Goal: Find specific fact: Find specific fact

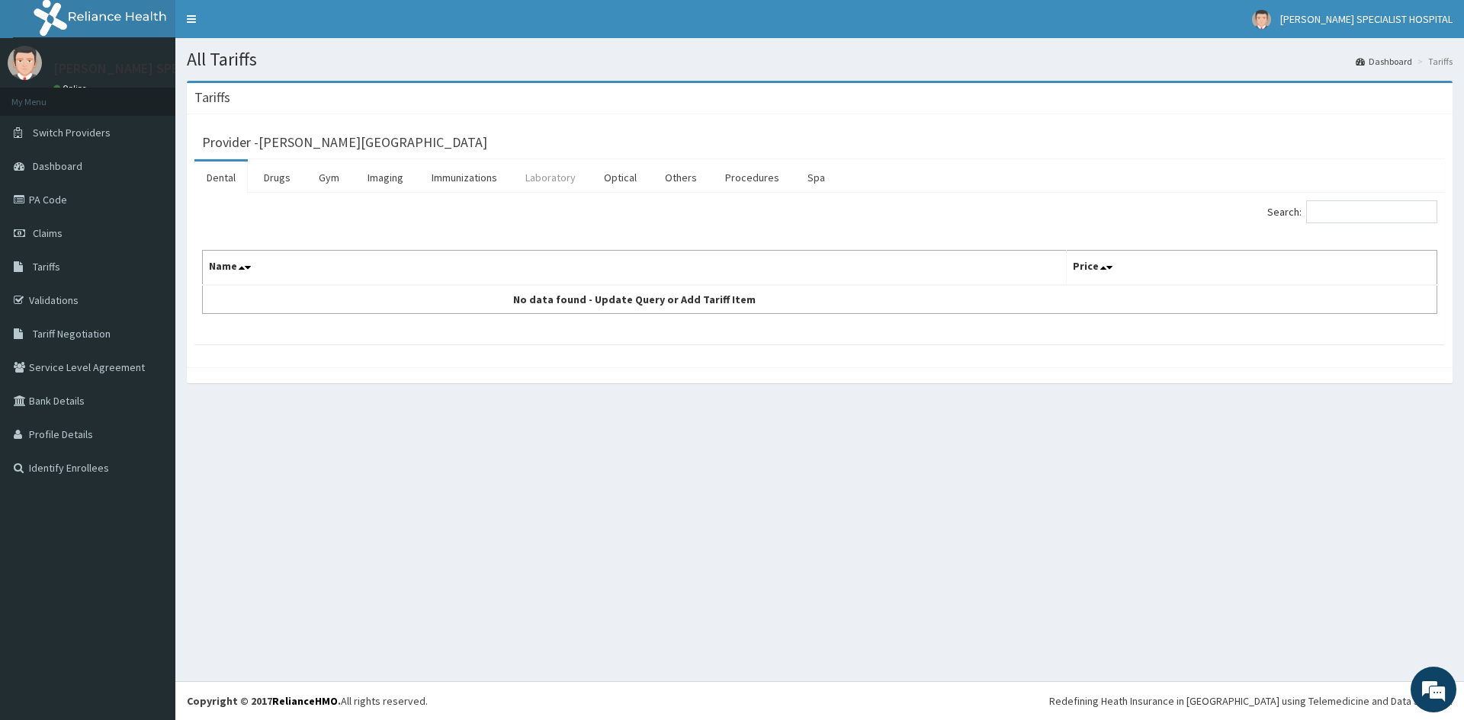
click at [555, 174] on link "Laboratory" at bounding box center [550, 178] width 75 height 32
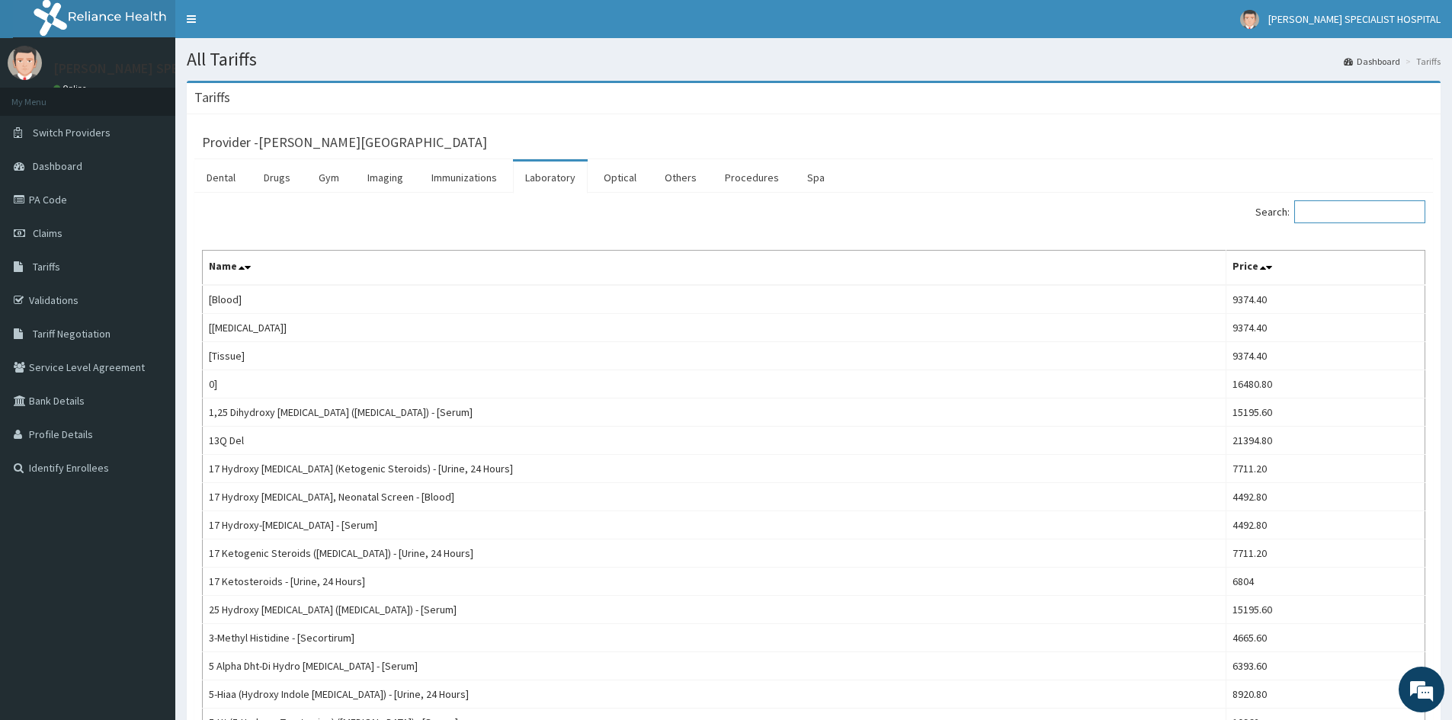
click at [1364, 221] on input "Search:" at bounding box center [1359, 211] width 131 height 23
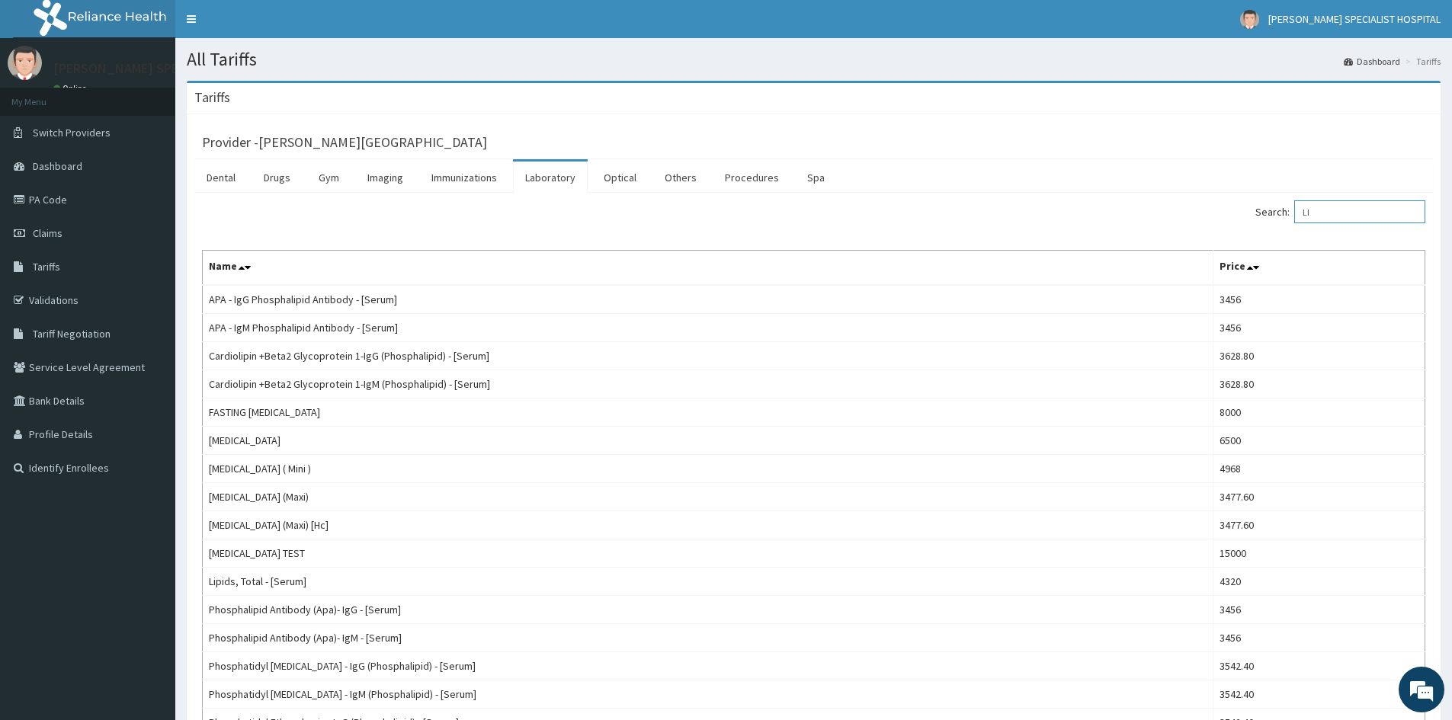
type input "L"
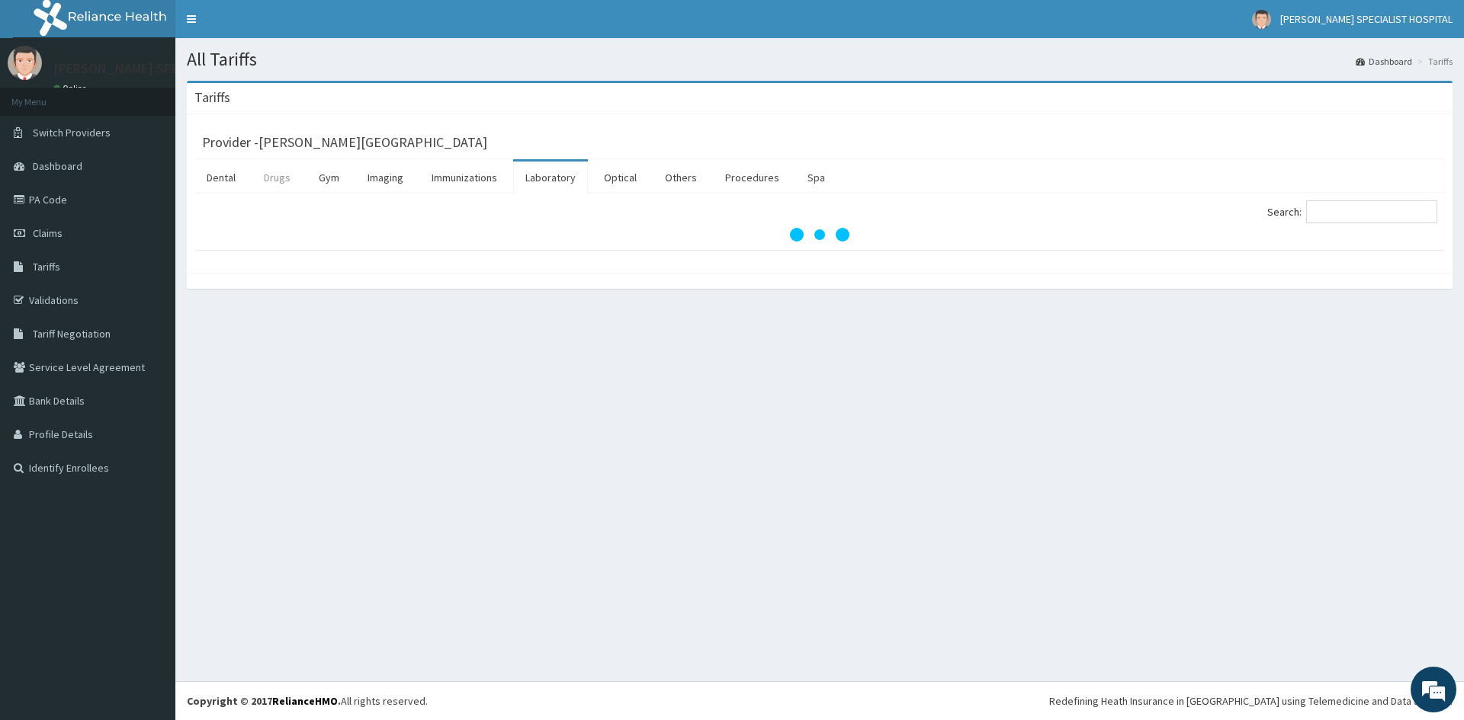
click at [272, 180] on link "Drugs" at bounding box center [277, 178] width 51 height 32
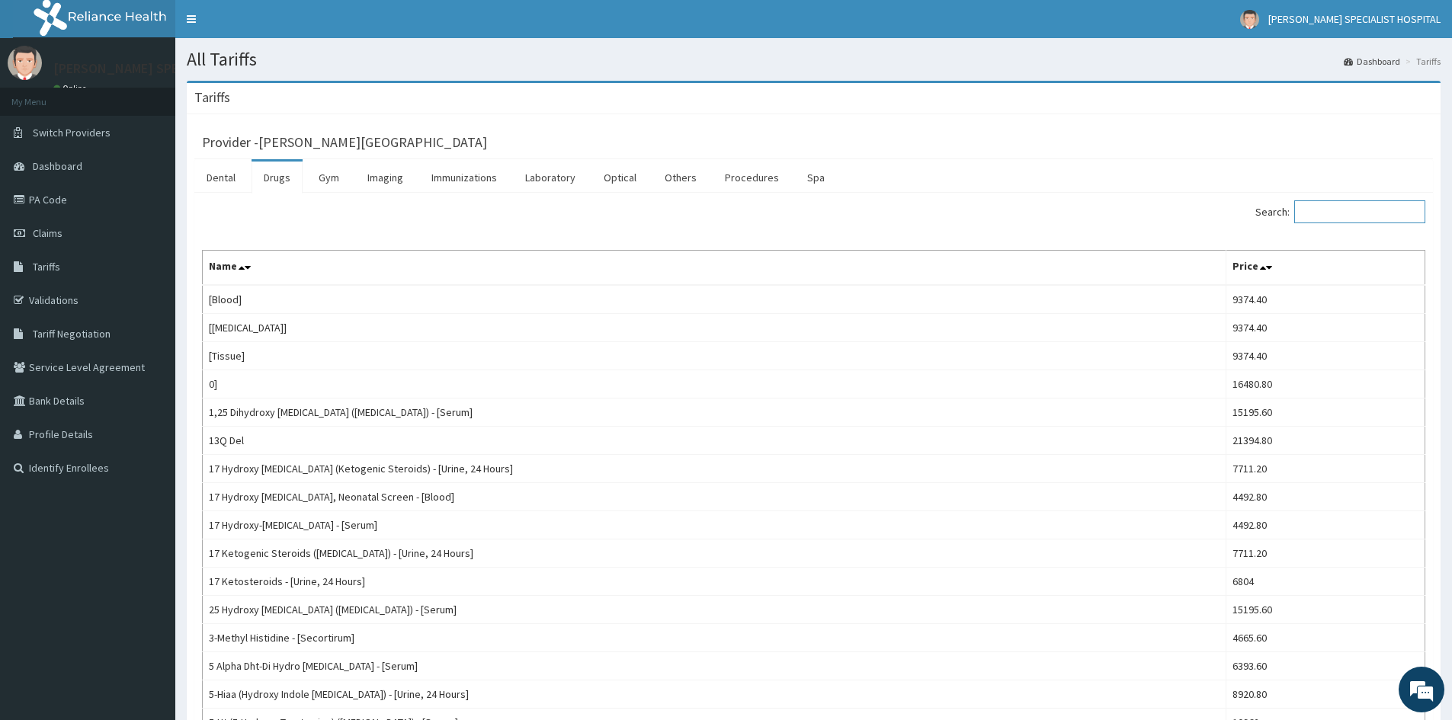
click at [1355, 216] on input "Search:" at bounding box center [1359, 211] width 131 height 23
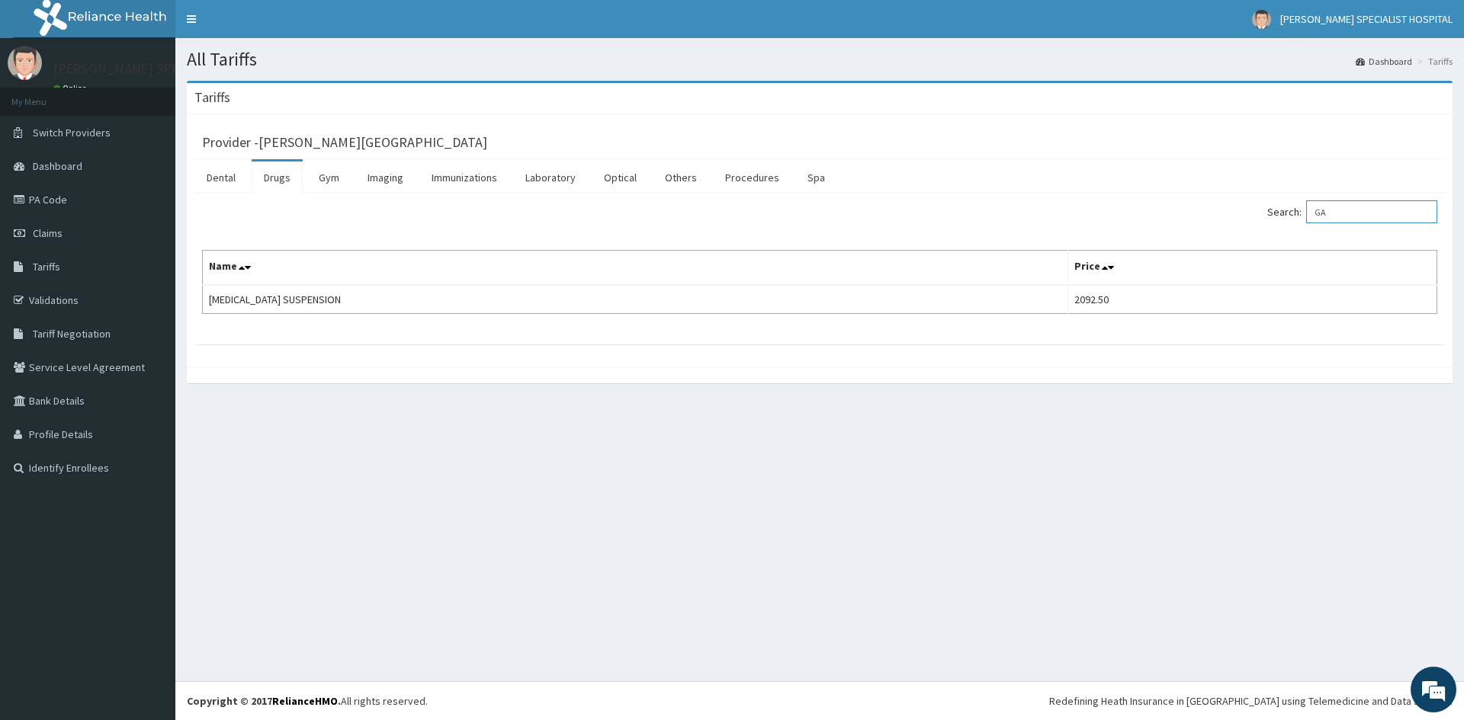
type input "G"
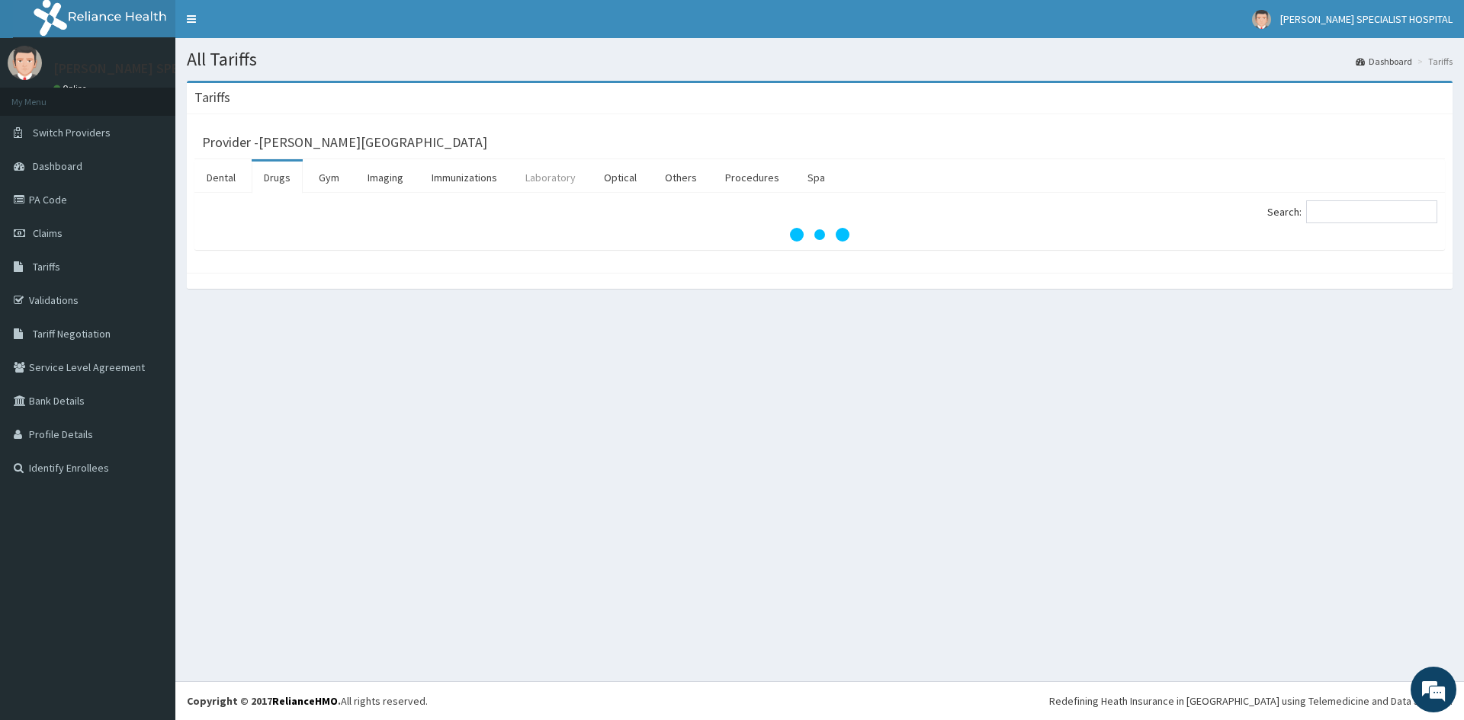
click at [544, 178] on link "Laboratory" at bounding box center [550, 178] width 75 height 32
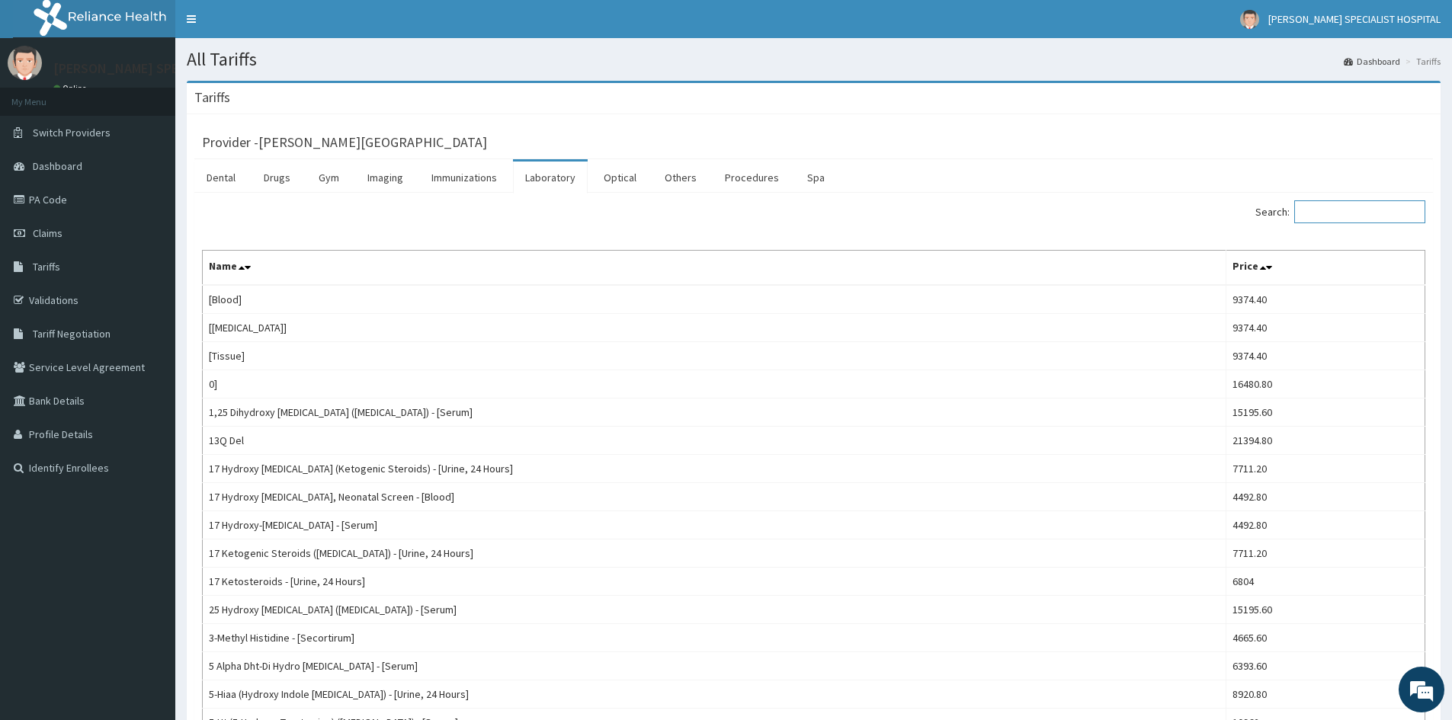
click at [1355, 207] on input "Search:" at bounding box center [1359, 211] width 131 height 23
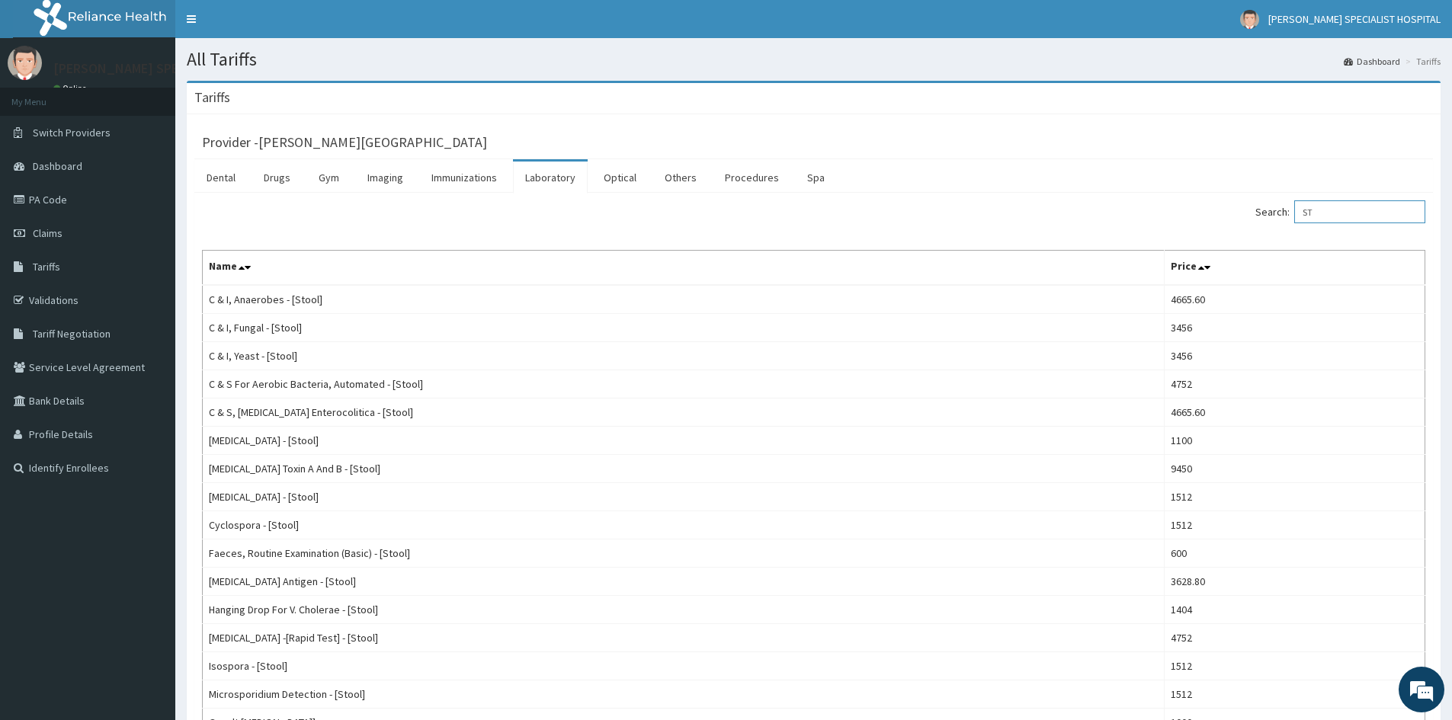
type input "S"
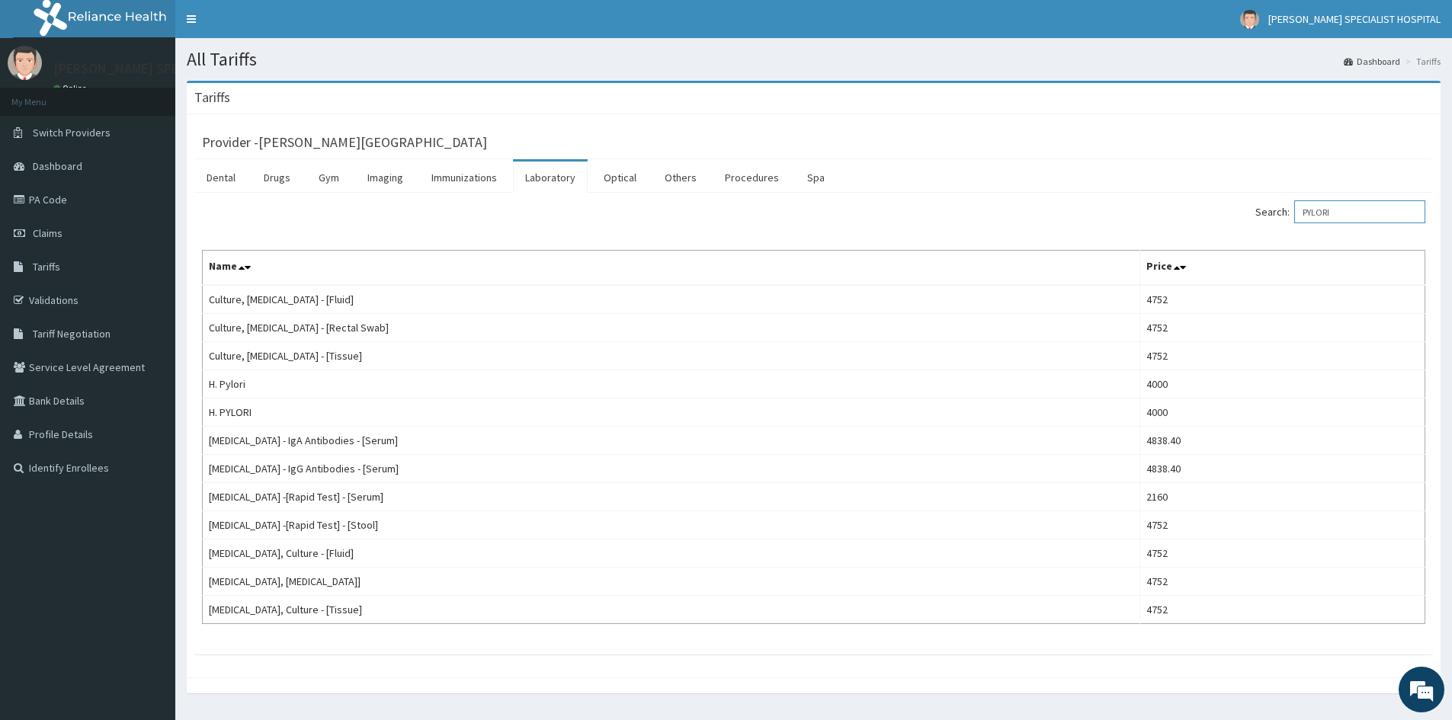
type input "PYLORI"
